Goal: Understand process/instructions: Learn about a topic

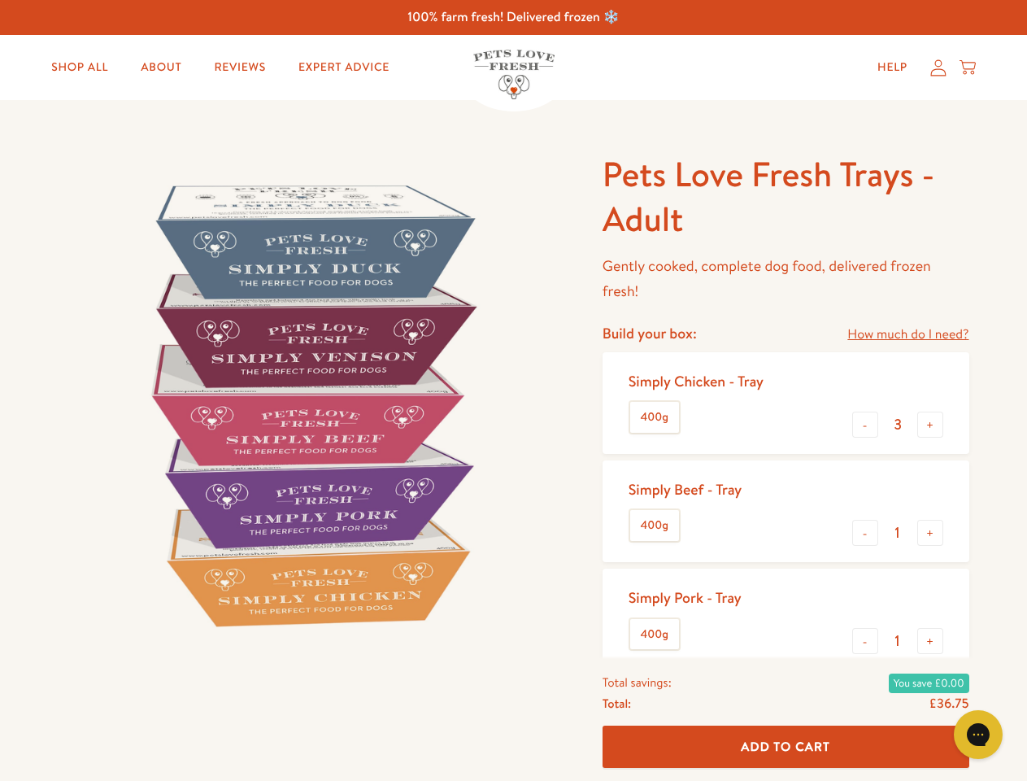
click at [513, 390] on img at bounding box center [311, 404] width 505 height 505
click at [907, 334] on link "How much do I need?" at bounding box center [907, 335] width 121 height 22
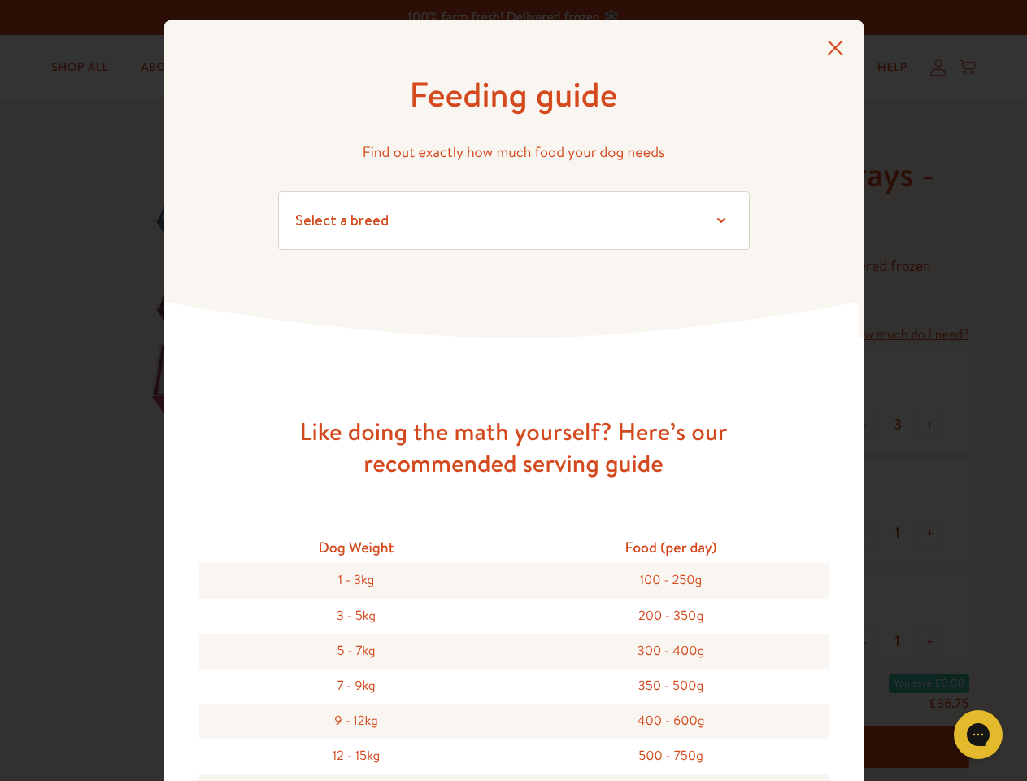
click at [865, 424] on div "Feeding guide Find out exactly how much food your dog needs Select a breed Affe…" at bounding box center [513, 390] width 1027 height 781
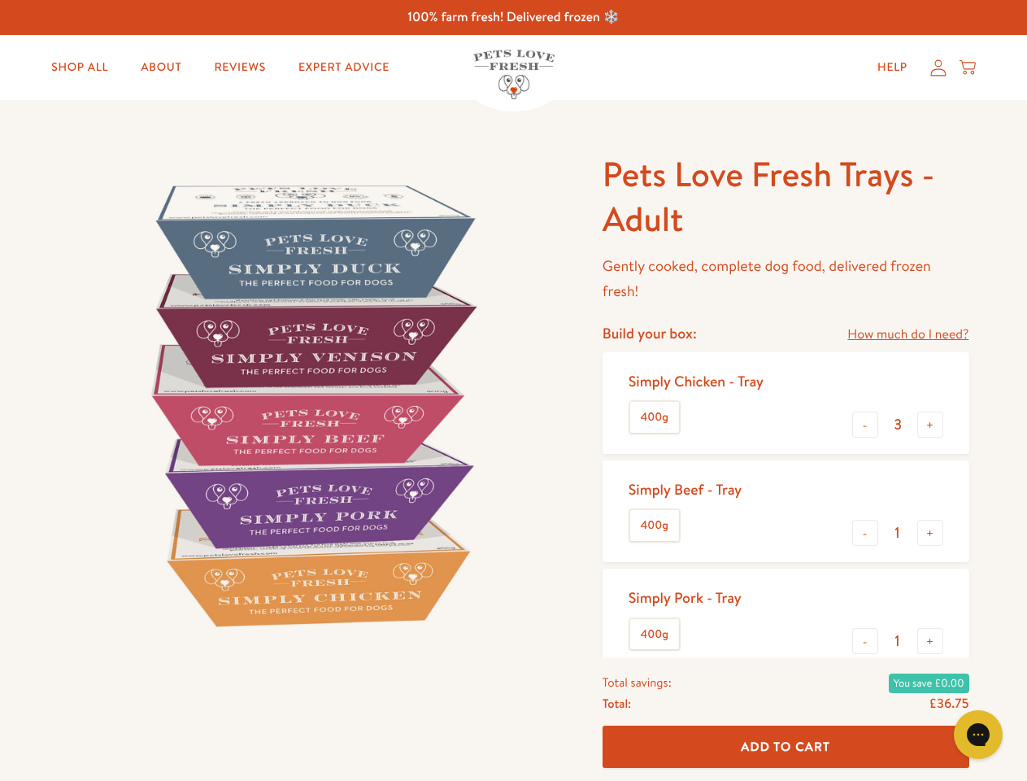
click at [930, 424] on button "+" at bounding box center [930, 424] width 26 height 26
type input "4"
click at [865, 533] on button "-" at bounding box center [865, 533] width 26 height 26
click at [930, 533] on button "+" at bounding box center [930, 533] width 26 height 26
type input "1"
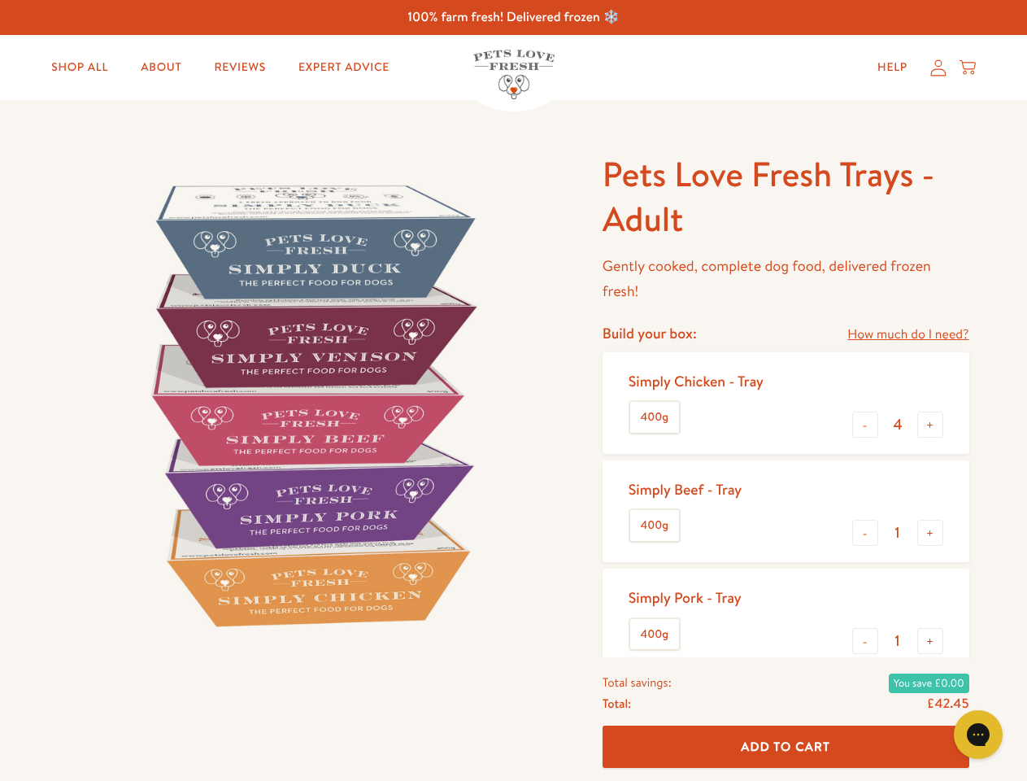
click at [865, 641] on button "-" at bounding box center [865, 641] width 26 height 26
click at [930, 641] on button "+" at bounding box center [930, 641] width 26 height 26
type input "1"
